Goal: Information Seeking & Learning: Learn about a topic

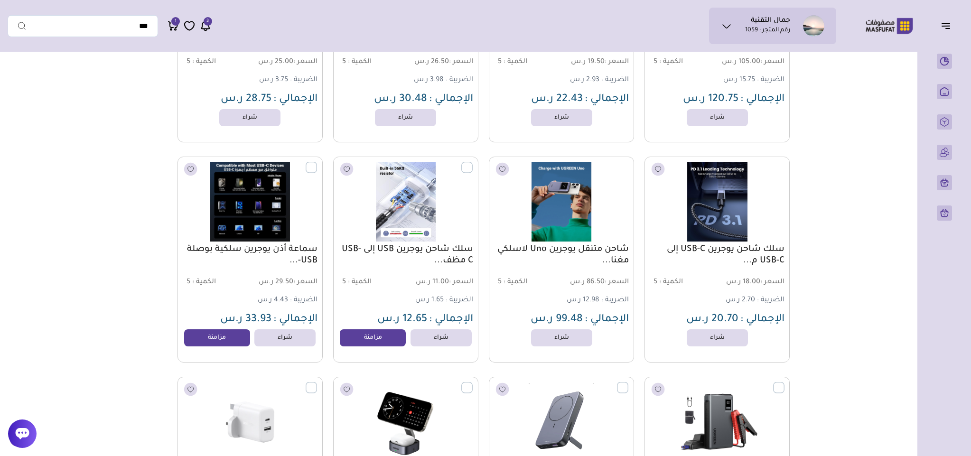
scroll to position [912, 0]
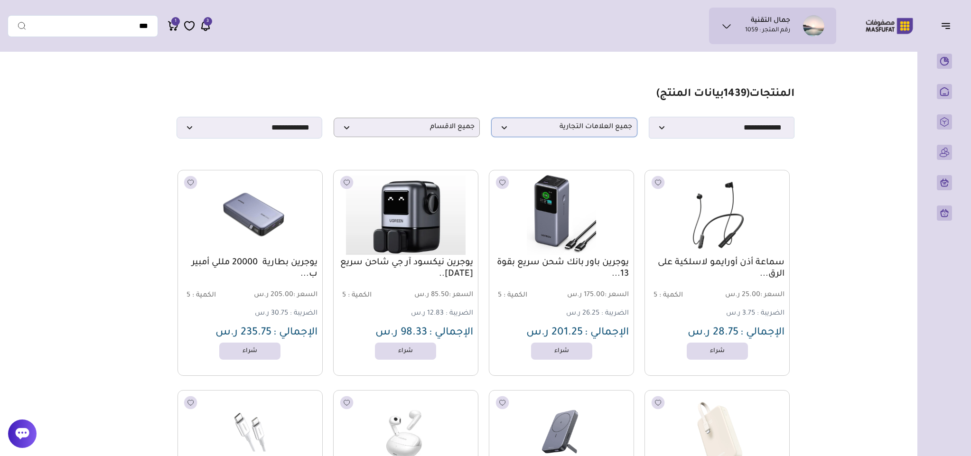
click at [583, 130] on span "جميع العلامات التجارية" at bounding box center [564, 127] width 136 height 9
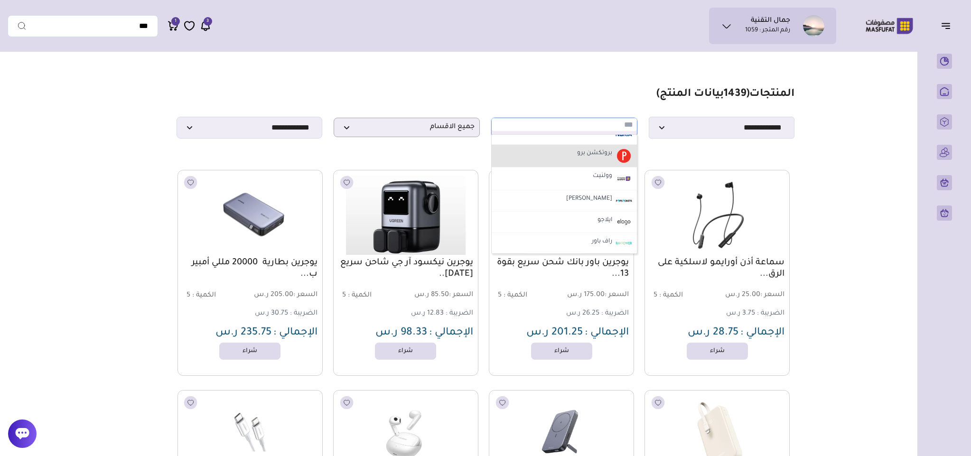
scroll to position [427, 0]
click at [602, 159] on label "وولنيت" at bounding box center [602, 153] width 22 height 12
select select "**"
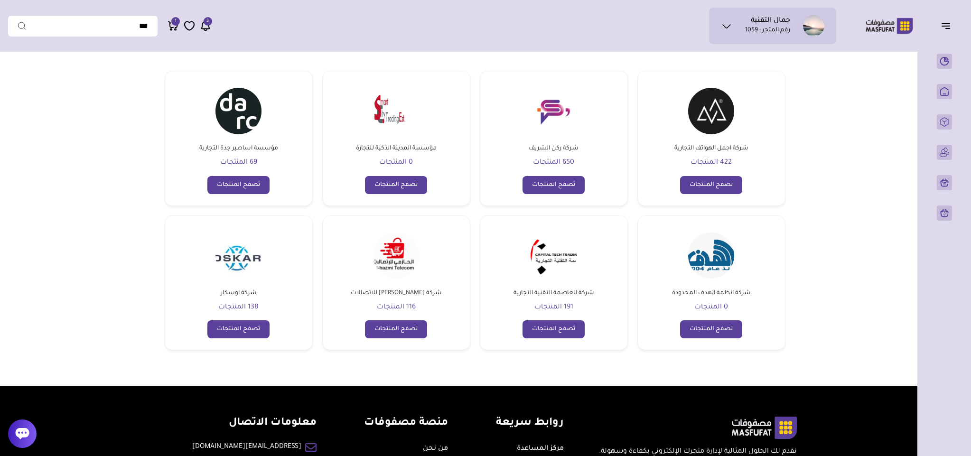
scroll to position [71, 0]
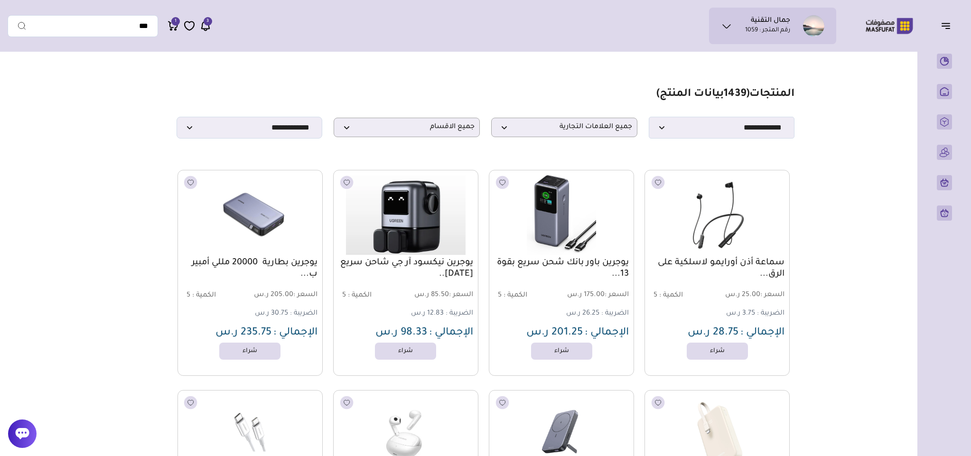
select select "**"
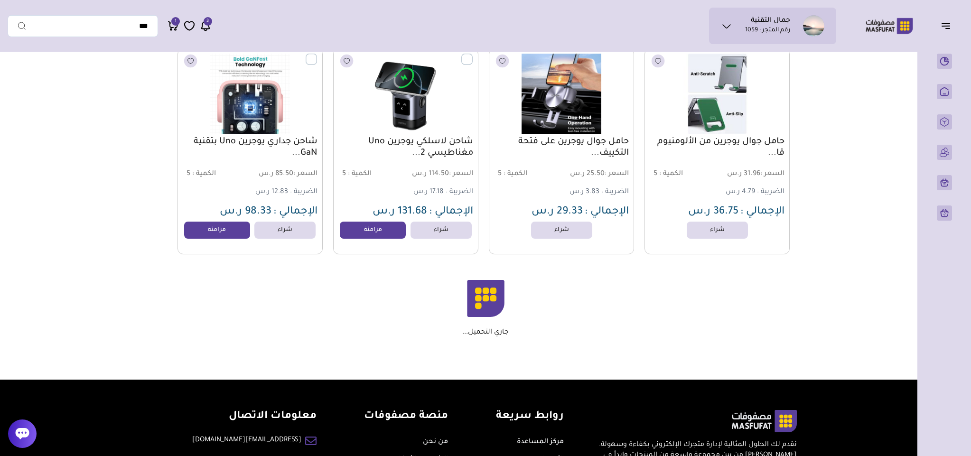
scroll to position [2104, 0]
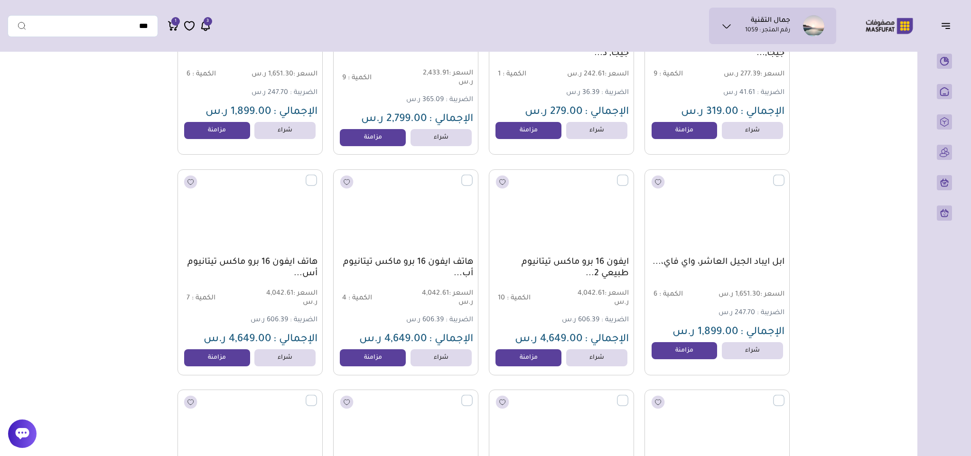
scroll to position [13489, 0]
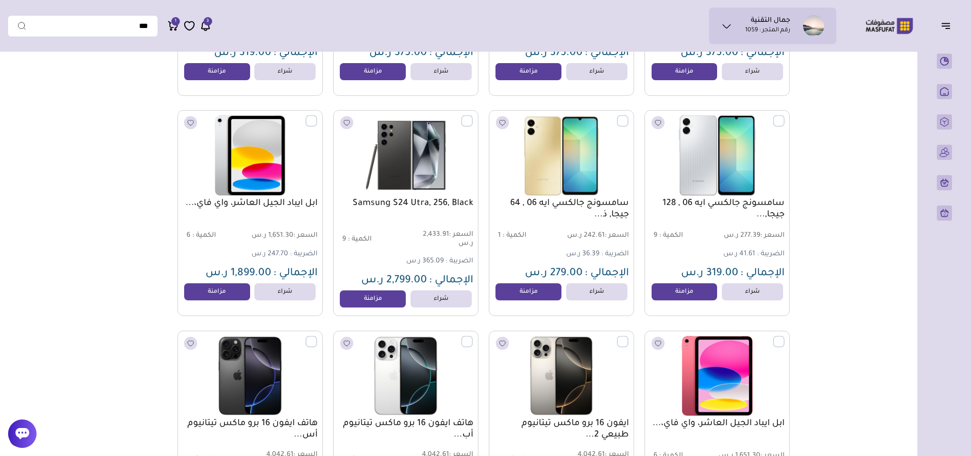
drag, startPoint x: 741, startPoint y: 22, endPoint x: 790, endPoint y: 20, distance: 48.9
click at [790, 20] on ul "جمال التقنية رقم المتجر : 1059" at bounding box center [772, 25] width 112 height 21
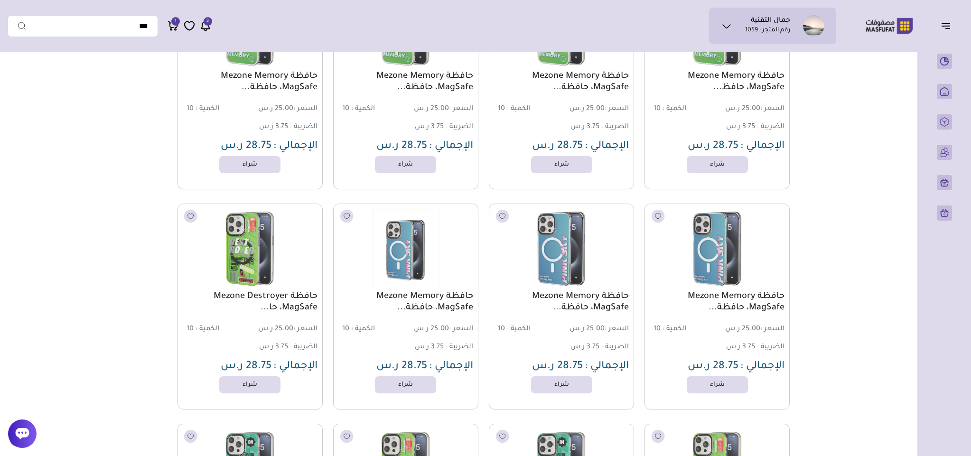
scroll to position [23523, 0]
